Goal: Check status: Check status

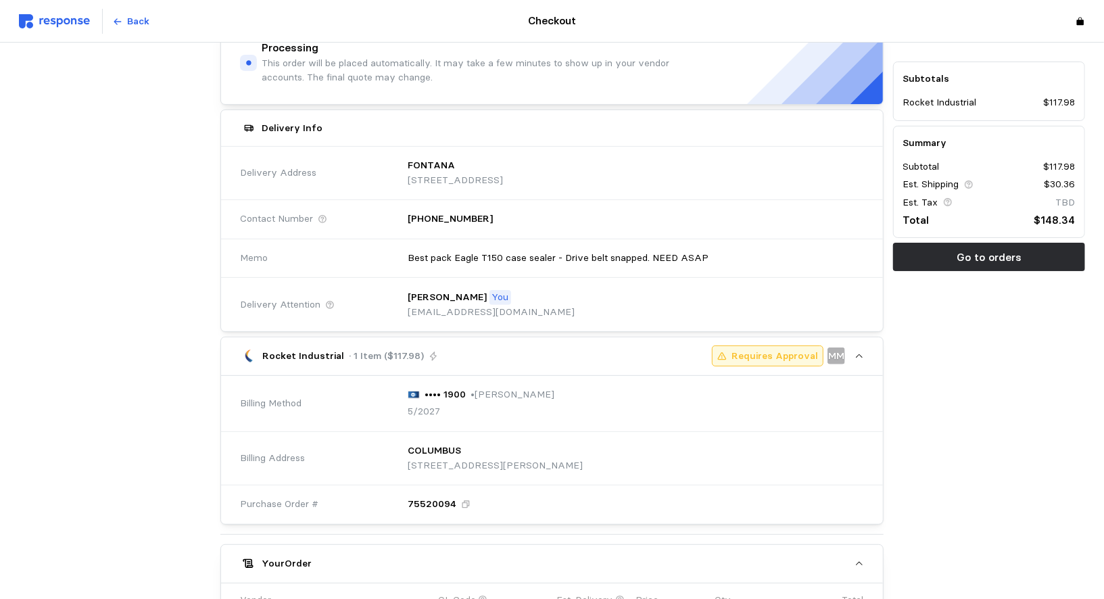
scroll to position [116, 0]
click at [416, 388] on div "•••• 1900" at bounding box center [437, 395] width 58 height 15
click at [414, 398] on div "•••• 1900" at bounding box center [437, 395] width 58 height 15
click at [423, 418] on div "•••• 1900 • [PERSON_NAME] 5/2027" at bounding box center [630, 404] width 465 height 51
click at [472, 405] on div "5/2027" at bounding box center [481, 412] width 147 height 15
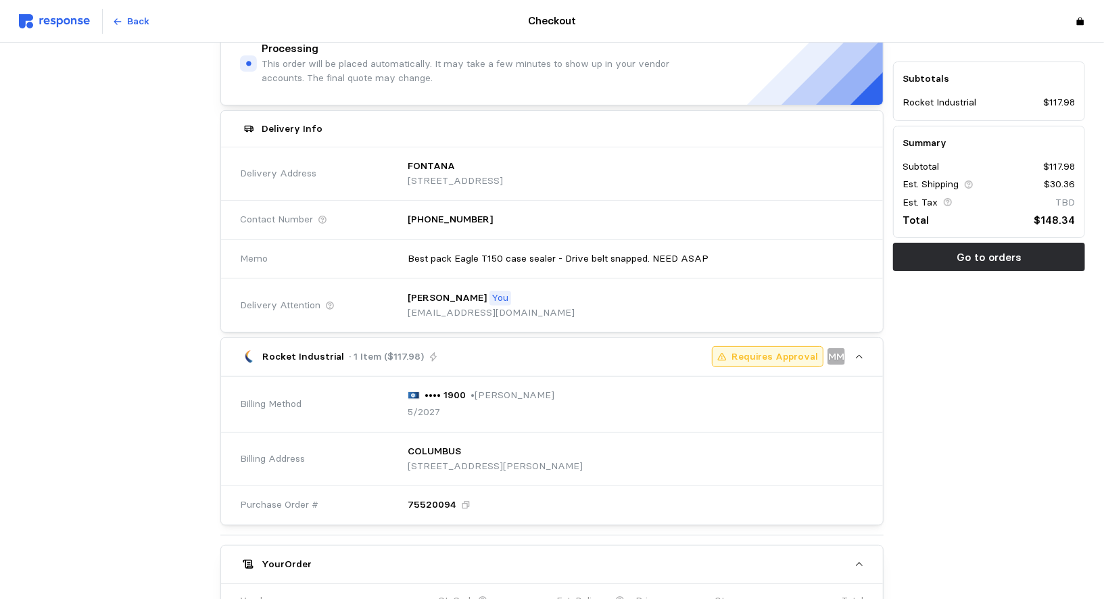
click at [466, 405] on div "5/2027" at bounding box center [481, 412] width 147 height 15
click at [415, 405] on p "5/2027" at bounding box center [424, 412] width 32 height 15
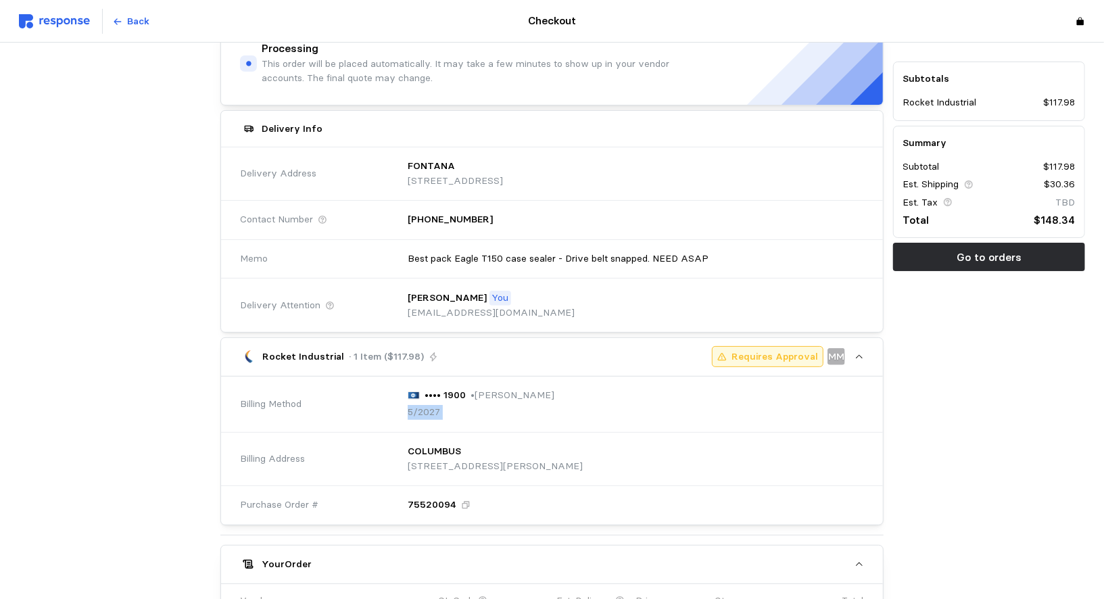
click at [415, 405] on p "5/2027" at bounding box center [424, 412] width 32 height 15
click at [466, 393] on div "•••• 1900 • [PERSON_NAME]" at bounding box center [481, 395] width 147 height 15
click at [466, 388] on div "•••• 1900 • [PERSON_NAME]" at bounding box center [481, 395] width 147 height 15
click at [450, 388] on p "•••• 1900" at bounding box center [445, 395] width 41 height 15
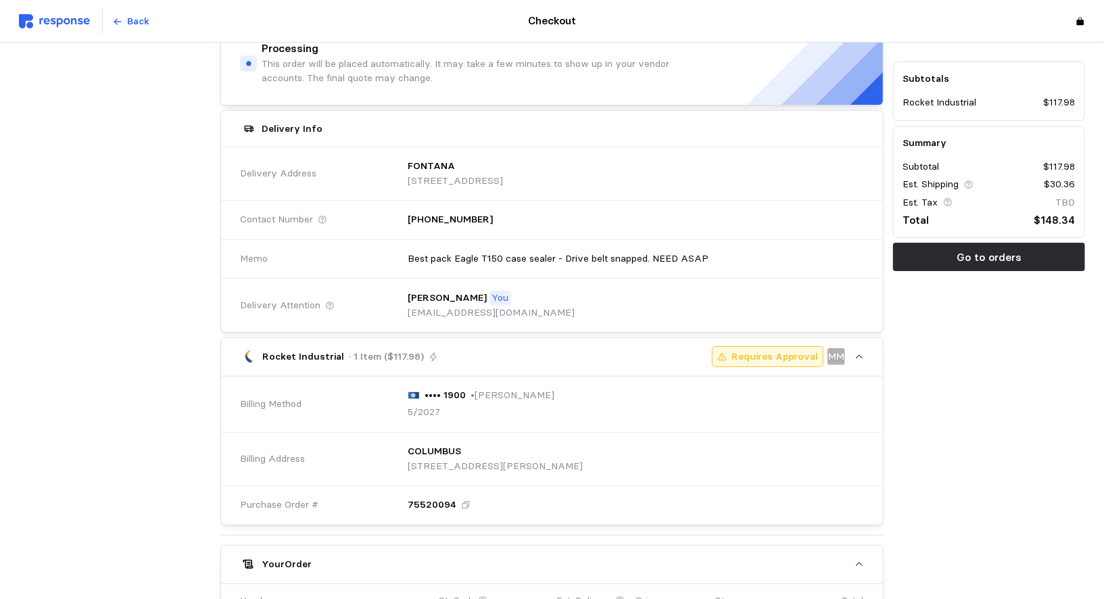
click at [453, 400] on div "•••• 1900 • [PERSON_NAME] 5/2027" at bounding box center [481, 404] width 147 height 32
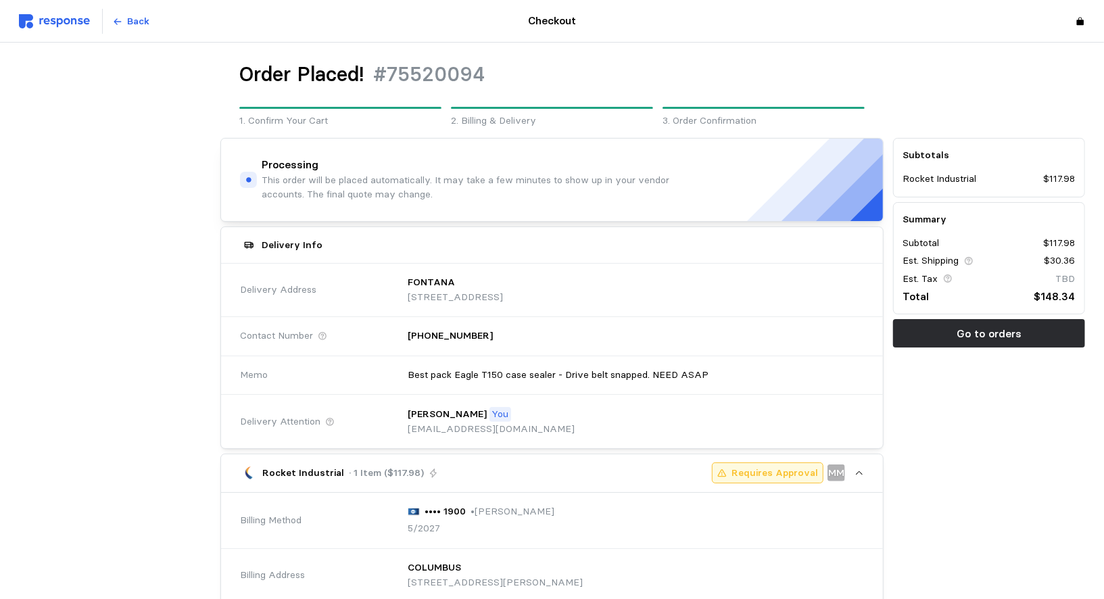
click at [52, 11] on div "Back" at bounding box center [216, 22] width 394 height 26
click at [52, 14] on img at bounding box center [54, 21] width 71 height 14
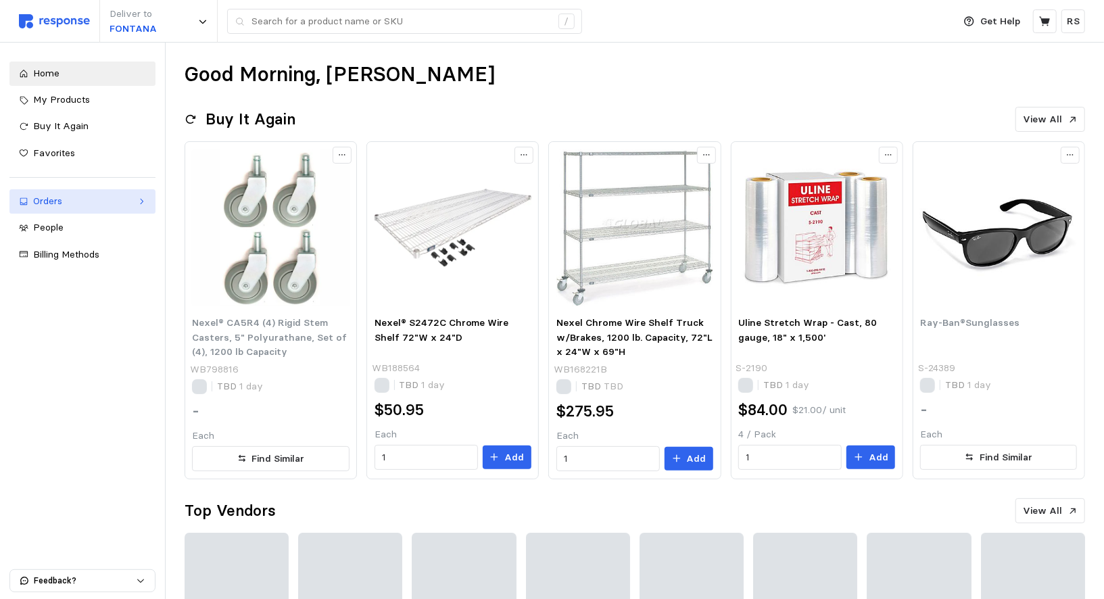
click at [70, 212] on link "Orders" at bounding box center [82, 201] width 146 height 24
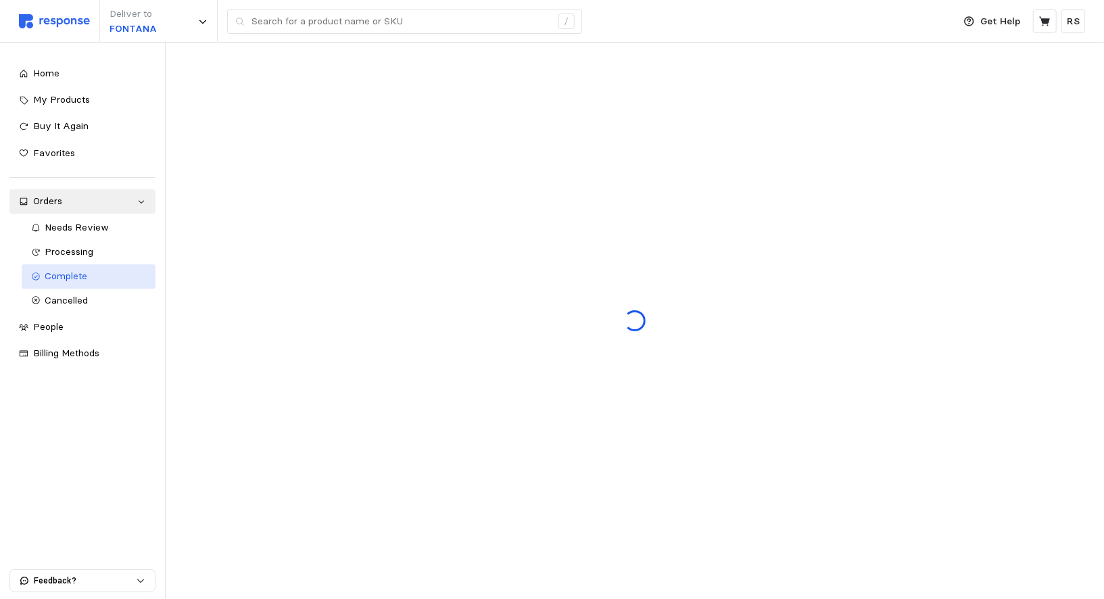
click at [61, 269] on div "Complete" at bounding box center [95, 276] width 101 height 15
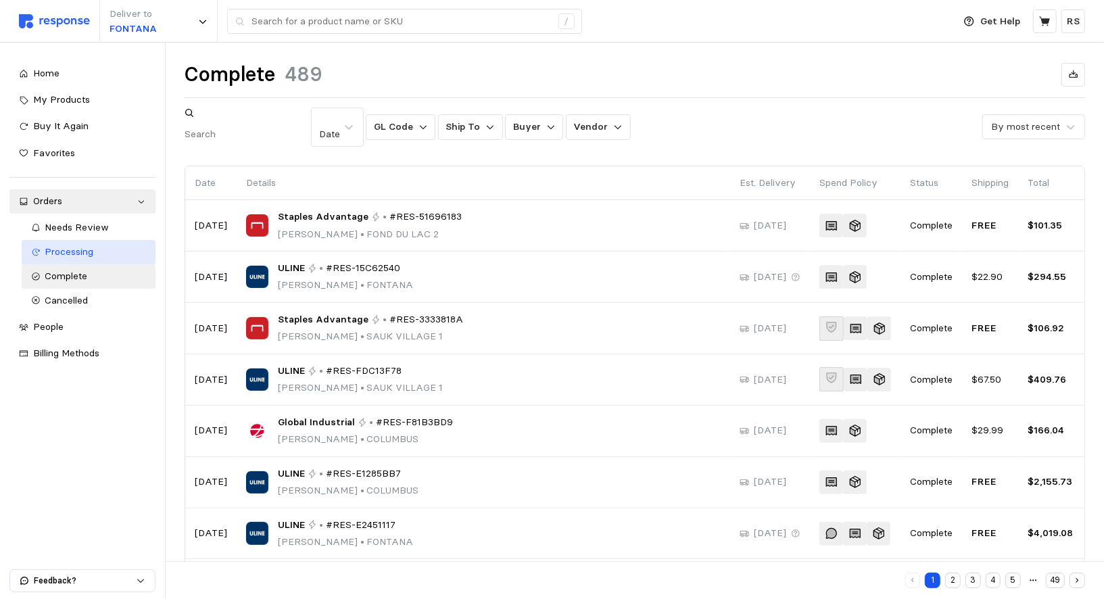
click at [76, 258] on div "Processing" at bounding box center [95, 252] width 101 height 15
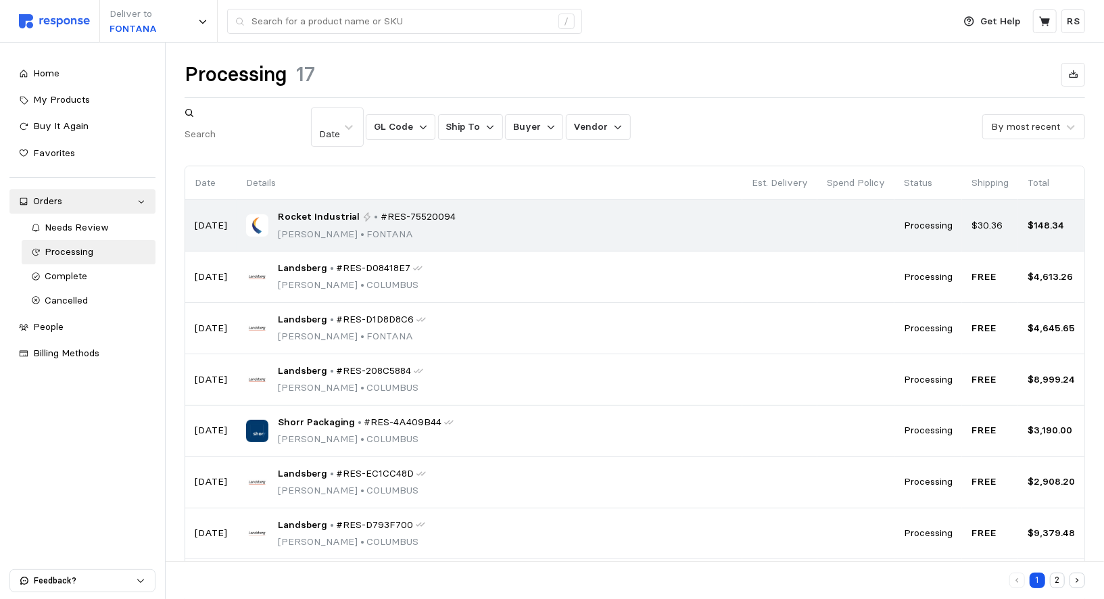
click at [358, 228] on span "•" at bounding box center [362, 234] width 9 height 12
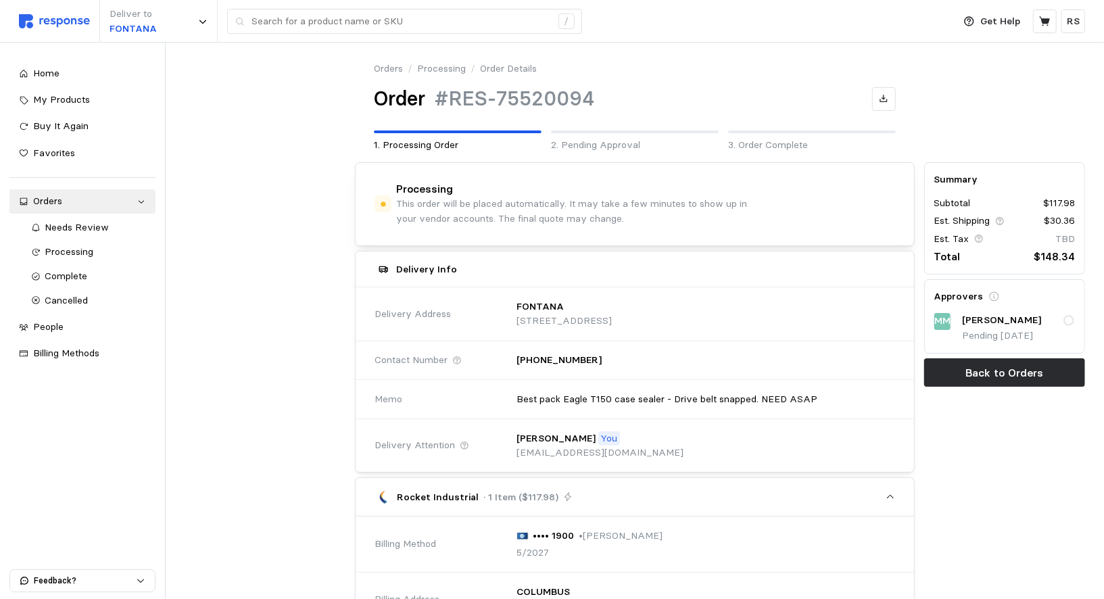
click at [1065, 314] on icon at bounding box center [1069, 320] width 12 height 12
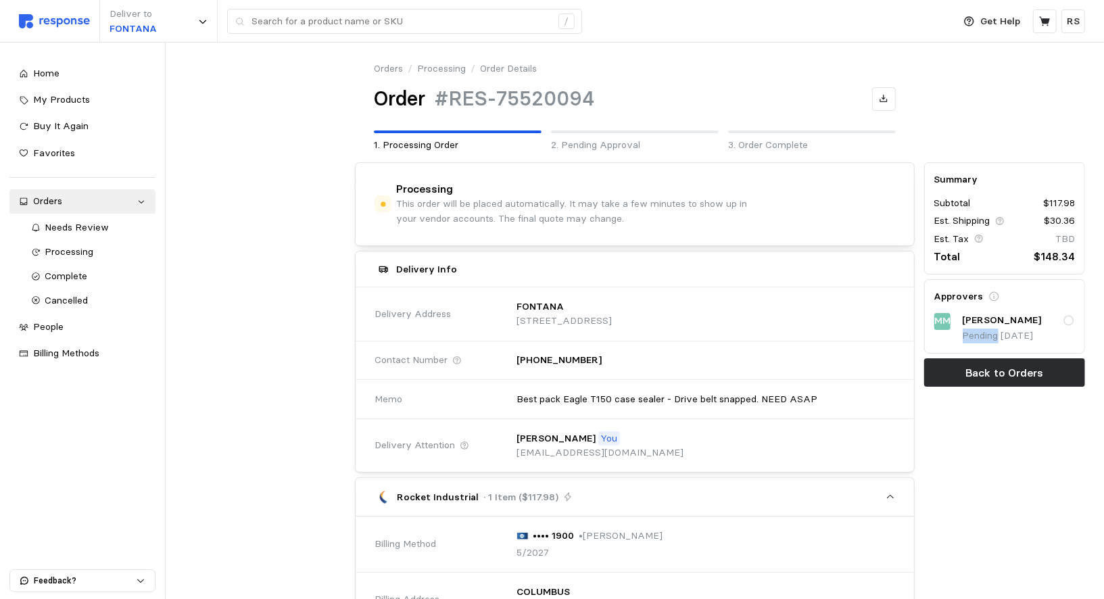
click at [1065, 314] on icon at bounding box center [1069, 320] width 12 height 12
click at [67, 243] on link "Processing" at bounding box center [89, 252] width 134 height 24
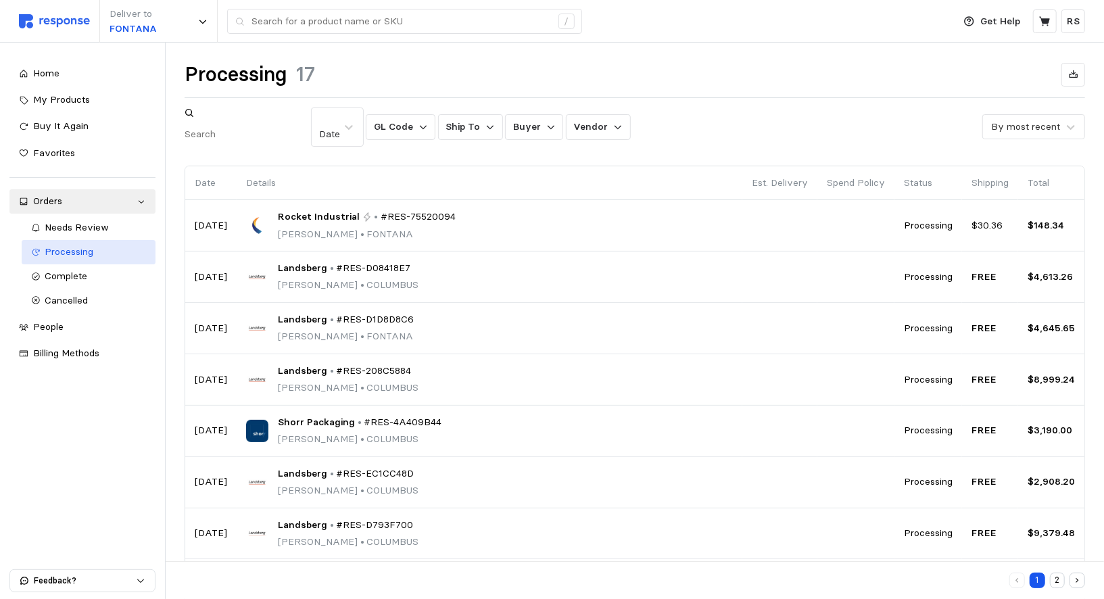
click at [67, 243] on link "Processing" at bounding box center [89, 252] width 134 height 24
click at [67, 208] on div "Orders" at bounding box center [82, 201] width 99 height 15
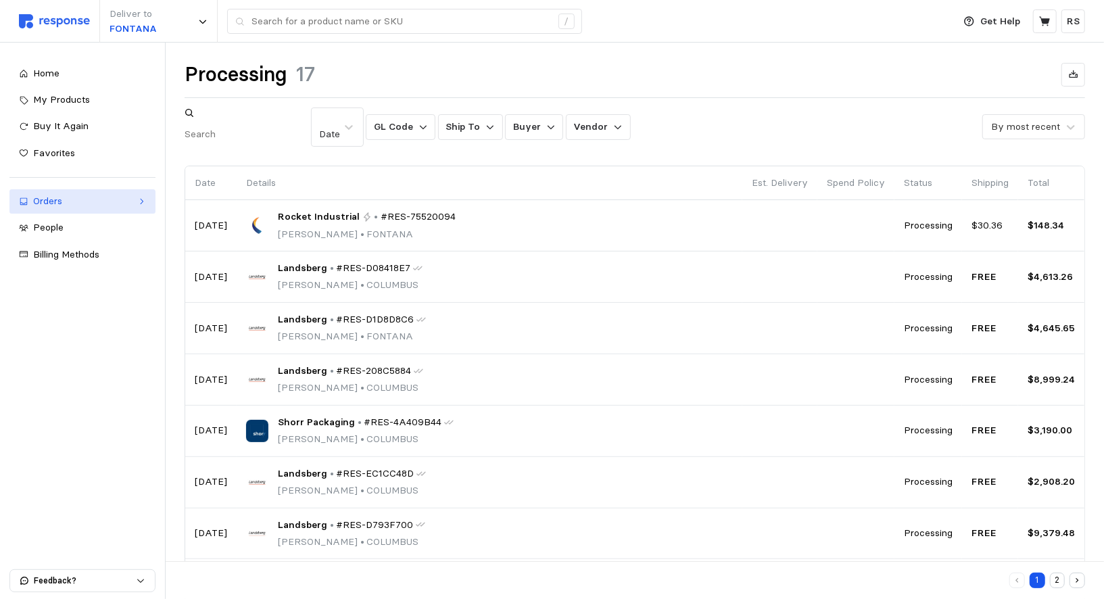
click at [67, 212] on link "Orders" at bounding box center [82, 201] width 146 height 24
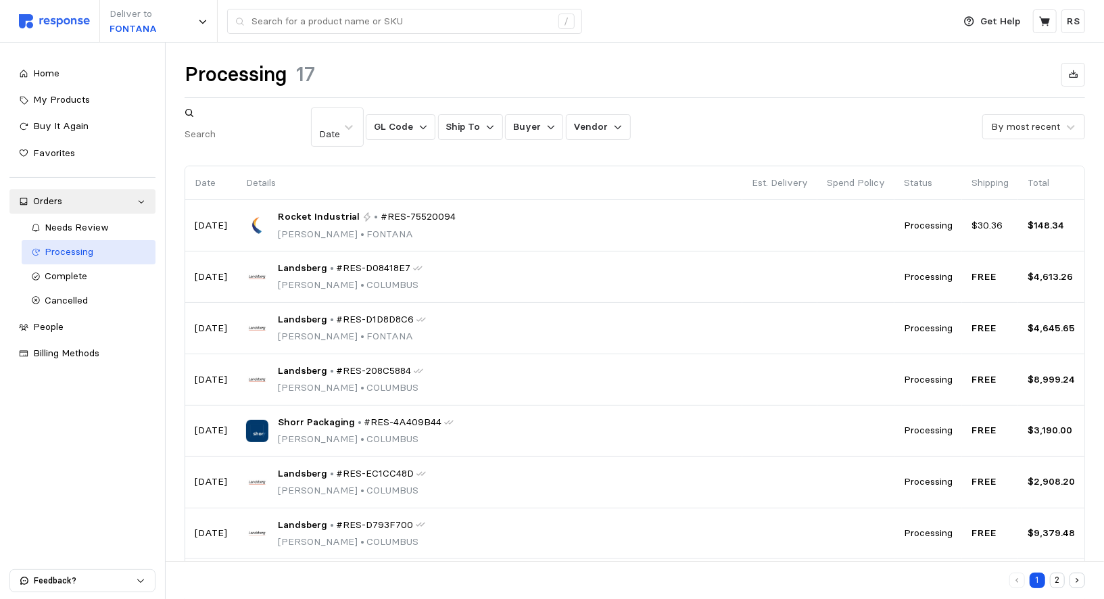
click at [72, 250] on span "Processing" at bounding box center [69, 251] width 49 height 12
click at [72, 226] on span "Needs Review" at bounding box center [77, 227] width 64 height 12
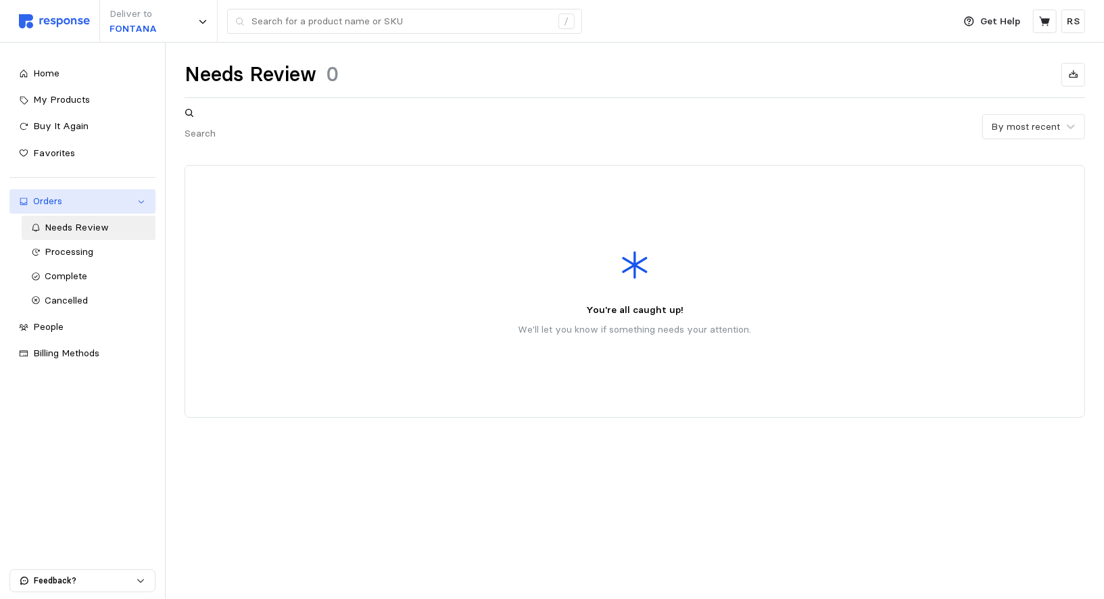
click at [56, 203] on div "Orders" at bounding box center [82, 201] width 99 height 15
click at [51, 208] on div "Orders" at bounding box center [82, 201] width 99 height 15
click at [57, 248] on span "Processing" at bounding box center [69, 251] width 49 height 12
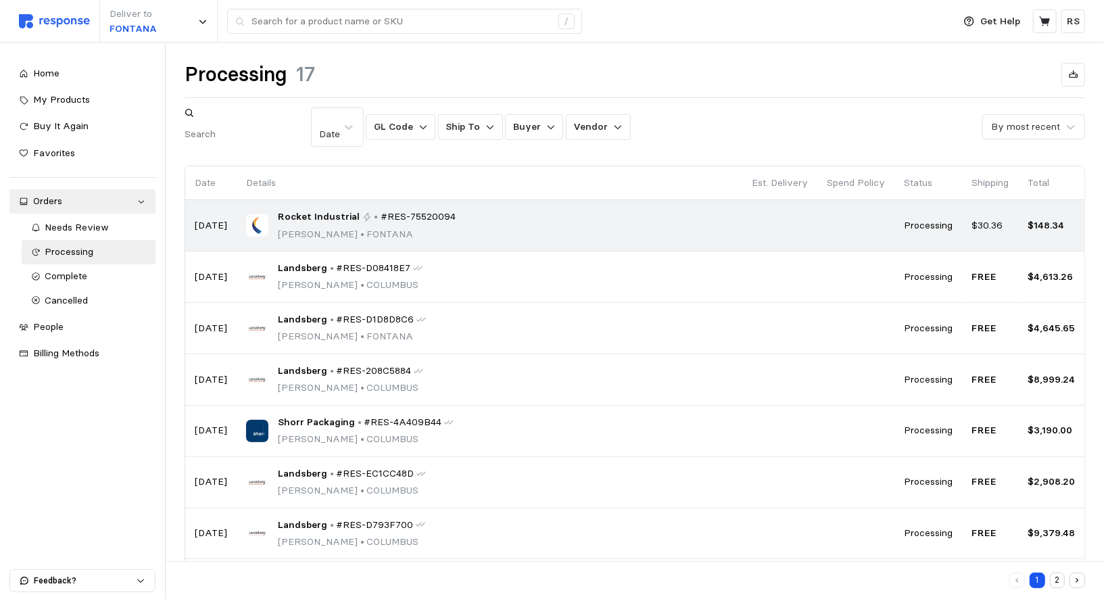
click at [539, 210] on div "Rocket Industrial • #RES-75520094 [PERSON_NAME] • [PERSON_NAME]" at bounding box center [489, 226] width 487 height 32
